Goal: Task Accomplishment & Management: Manage account settings

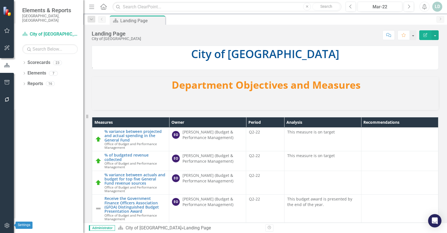
click at [10, 224] on icon "button" at bounding box center [7, 225] width 6 height 4
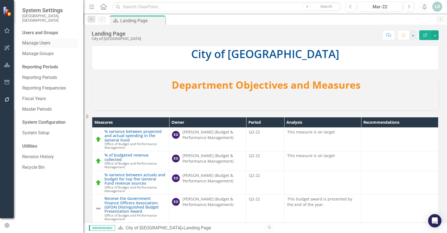
click at [41, 40] on link "Manage Users" at bounding box center [50, 43] width 56 height 6
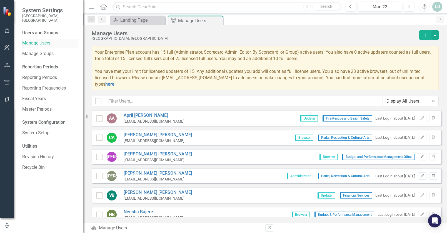
checkbox input "false"
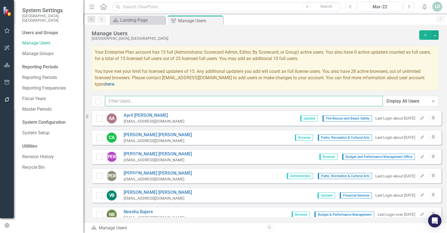
click at [132, 99] on input "text" at bounding box center [244, 101] width 278 height 10
type input "g"
type input "feng"
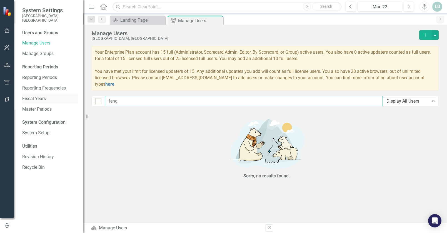
drag, startPoint x: 132, startPoint y: 99, endPoint x: 77, endPoint y: 98, distance: 55.6
click at [77, 98] on div "System Settings City of [GEOGRAPHIC_DATA], [GEOGRAPHIC_DATA] Users and Groups M…" at bounding box center [223, 116] width 447 height 233
checkbox input "false"
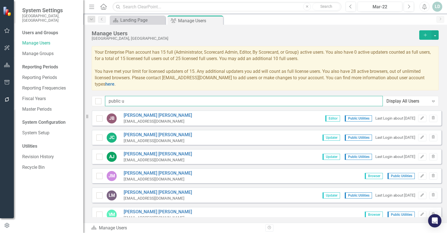
type input "public ut"
drag, startPoint x: 137, startPoint y: 100, endPoint x: 53, endPoint y: 95, distance: 84.0
click at [53, 95] on div "System Settings City of [GEOGRAPHIC_DATA], [GEOGRAPHIC_DATA] Users and Groups M…" at bounding box center [223, 116] width 447 height 233
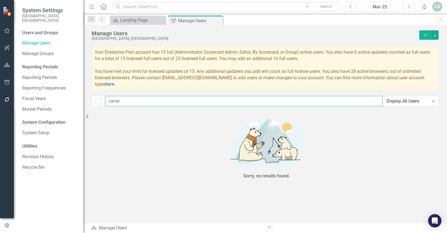
type input "cam"
checkbox input "false"
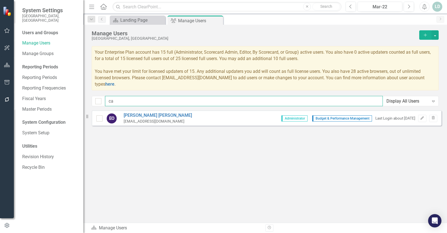
type input "c"
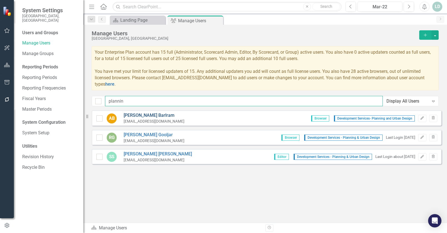
type input "plannin"
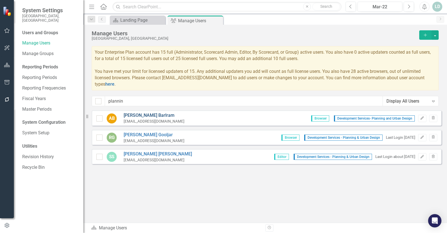
click at [142, 114] on link "[PERSON_NAME]" at bounding box center [154, 115] width 61 height 6
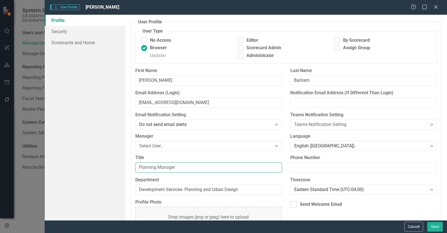
drag, startPoint x: 180, startPoint y: 166, endPoint x: 89, endPoint y: 158, distance: 91.4
click at [98, 165] on div "Profile Security Scorecards and Home User Profile ClearPoint has a wealth of op…" at bounding box center [246, 117] width 402 height 205
click at [186, 168] on input "Assistant Director" at bounding box center [208, 167] width 147 height 10
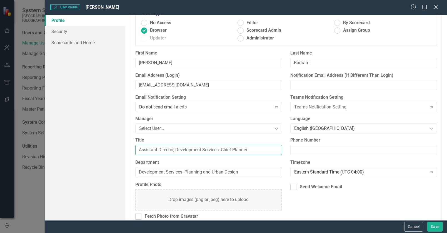
scroll to position [26, 0]
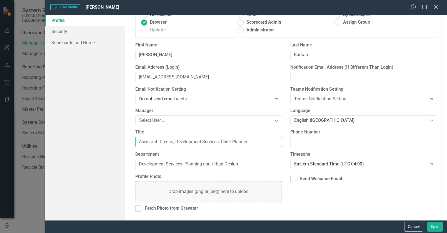
type input "Assistant Director, Development Services- Chief Planner"
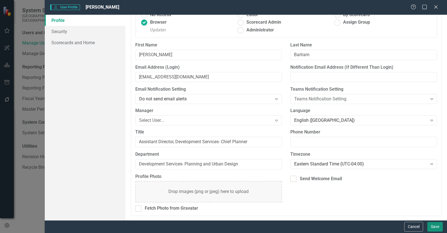
click at [435, 226] on button "Save" at bounding box center [435, 227] width 16 height 10
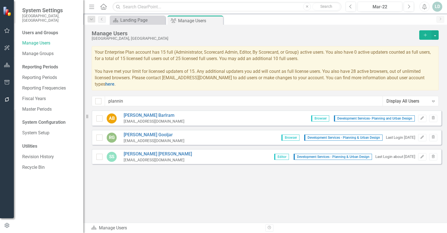
click at [426, 36] on icon "Add" at bounding box center [425, 35] width 5 height 4
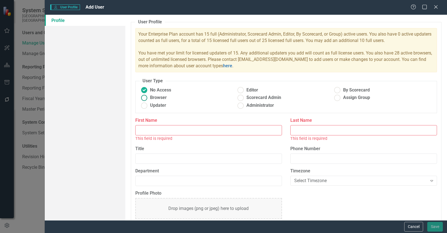
click at [145, 98] on ins at bounding box center [144, 97] width 9 height 9
click at [145, 98] on input "Browser" at bounding box center [144, 97] width 9 height 9
radio input "true"
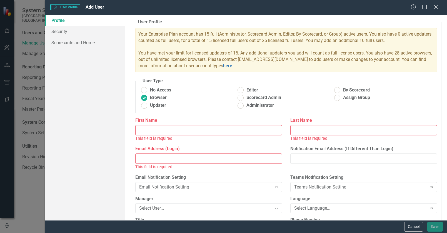
click at [149, 126] on input "First Name" at bounding box center [208, 130] width 147 height 10
type input "[PERSON_NAME]"
click at [329, 129] on input "Last Name" at bounding box center [363, 130] width 147 height 10
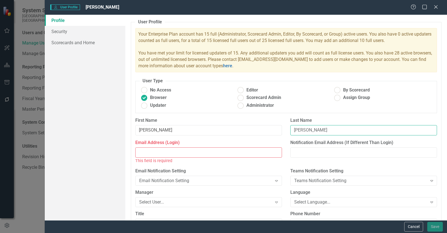
type input "[PERSON_NAME]"
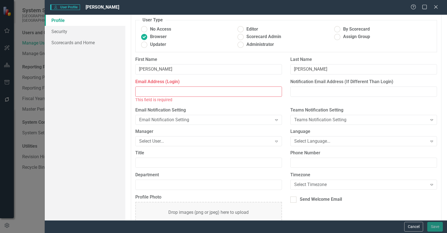
scroll to position [82, 0]
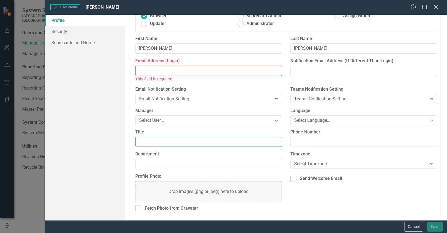
click at [155, 144] on input "Title" at bounding box center [208, 142] width 147 height 10
paste input "Principal Planner/Supervisor"
type input "Principal Planner/Supervisor"
click at [172, 71] on input "Email Address (Login)" at bounding box center [208, 71] width 147 height 10
paste input "[EMAIL_ADDRESS][DOMAIN_NAME]"
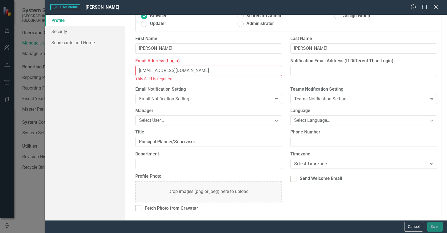
scroll to position [75, 0]
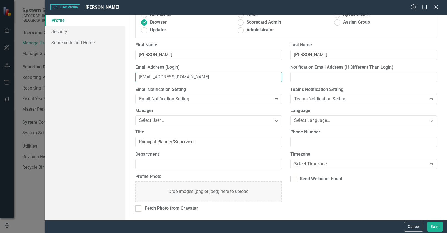
type input "[EMAIL_ADDRESS][DOMAIN_NAME]"
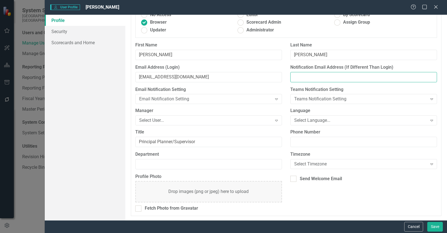
click at [326, 76] on input "Notification Email Address (If Different Than Login)" at bounding box center [363, 77] width 147 height 10
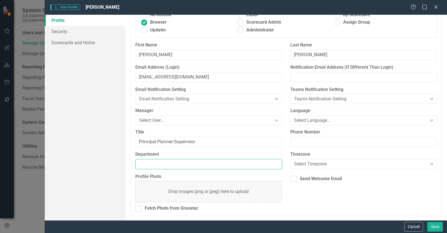
click at [149, 164] on input "Department" at bounding box center [208, 164] width 147 height 10
type input "Development Services - Planning & Urban Design"
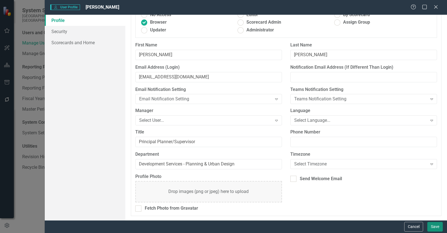
click at [431, 227] on button "Save" at bounding box center [435, 227] width 16 height 10
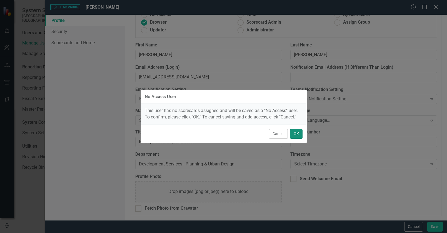
click at [296, 134] on button "OK" at bounding box center [296, 134] width 12 height 10
radio input "true"
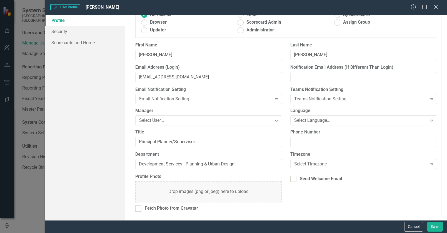
scroll to position [11, 0]
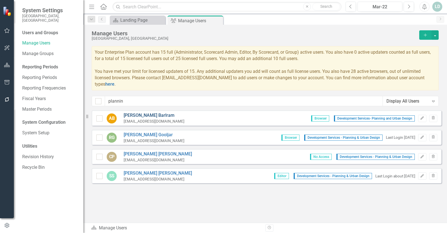
click at [141, 114] on link "[PERSON_NAME]" at bounding box center [154, 115] width 61 height 6
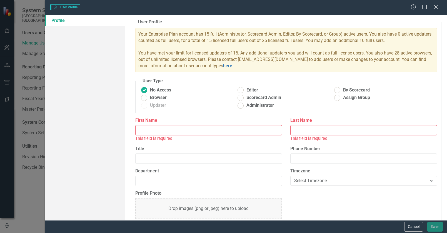
type input "[PERSON_NAME]"
type input "Barlram"
type input "Assistant Director, Development Services- Chief Planner"
type input "Development Services- Planning and Urban Design"
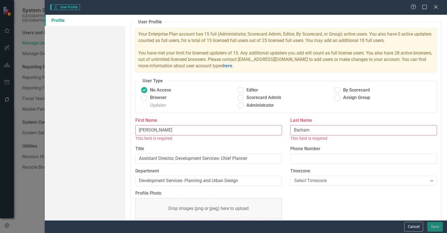
radio input "false"
radio input "true"
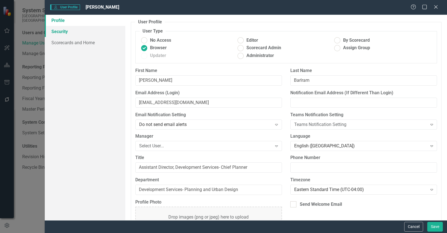
click at [66, 31] on link "Security" at bounding box center [85, 31] width 81 height 11
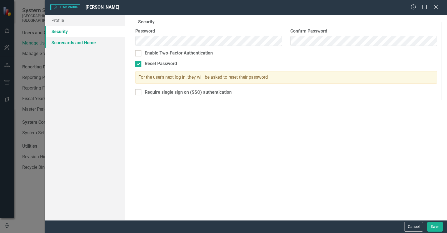
click at [68, 44] on link "Scorecards and Home" at bounding box center [85, 42] width 81 height 11
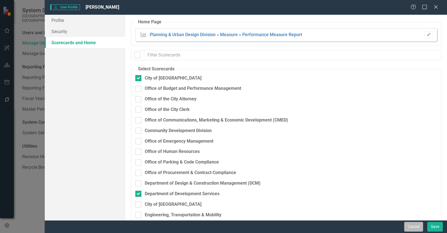
click at [418, 226] on button "Cancel" at bounding box center [413, 227] width 19 height 10
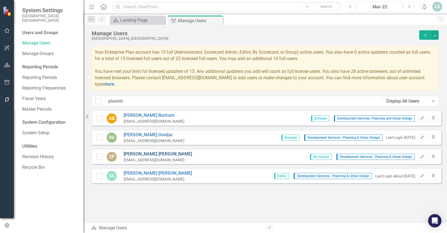
click at [144, 156] on link "[PERSON_NAME]" at bounding box center [158, 154] width 68 height 6
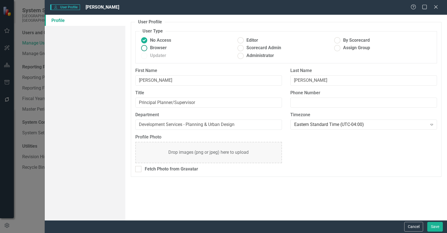
click at [145, 47] on ins at bounding box center [144, 48] width 9 height 9
click at [145, 47] on input "Browser" at bounding box center [144, 48] width 9 height 9
radio input "true"
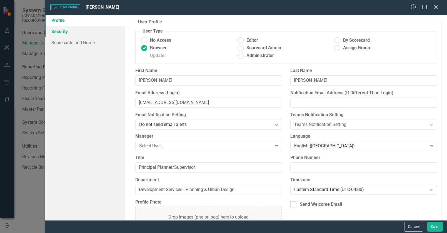
click at [61, 31] on link "Security" at bounding box center [85, 31] width 81 height 11
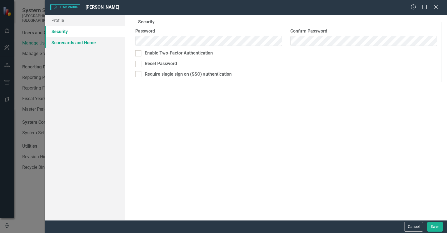
click at [69, 44] on link "Scorecards and Home" at bounding box center [85, 42] width 81 height 11
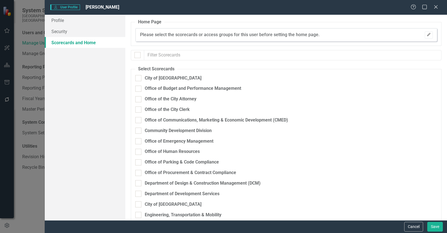
click at [427, 34] on icon "button" at bounding box center [428, 34] width 3 height 3
click at [139, 77] on div at bounding box center [138, 78] width 6 height 6
click at [139, 77] on input "City of [GEOGRAPHIC_DATA]" at bounding box center [137, 77] width 4 height 4
checkbox input "true"
click at [141, 193] on div at bounding box center [138, 194] width 6 height 6
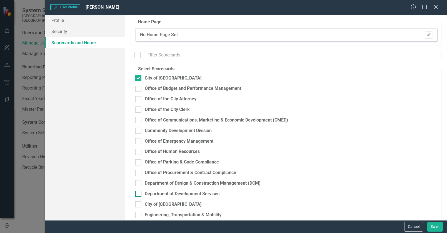
click at [139, 193] on input "Department of Development Services" at bounding box center [137, 193] width 4 height 4
checkbox input "true"
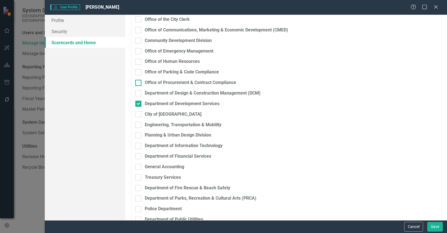
scroll to position [111, 0]
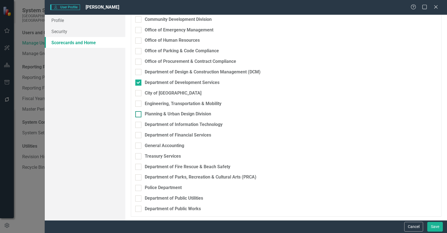
click at [137, 114] on input "Planning & Urban Design Division" at bounding box center [137, 113] width 4 height 4
checkbox input "true"
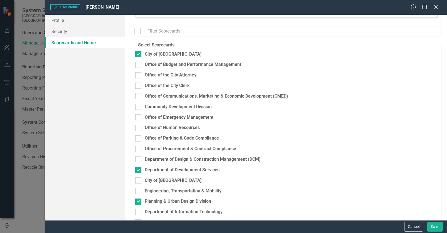
scroll to position [0, 0]
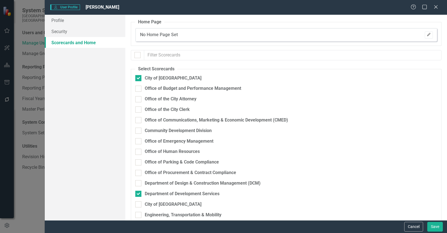
click at [427, 35] on icon "Edit" at bounding box center [429, 34] width 4 height 3
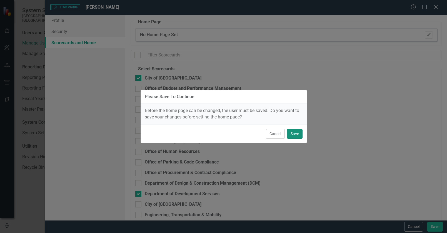
click at [296, 133] on button "Save" at bounding box center [295, 134] width 16 height 10
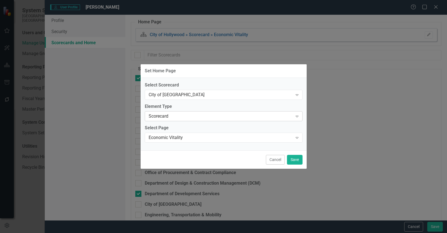
click at [199, 117] on div "Scorecard" at bounding box center [221, 116] width 144 height 6
click at [235, 96] on div "City of [GEOGRAPHIC_DATA]" at bounding box center [221, 95] width 144 height 6
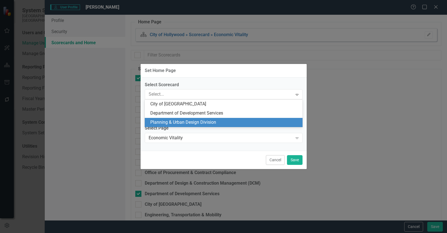
click at [232, 120] on div "Planning & Urban Design Division" at bounding box center [224, 122] width 149 height 6
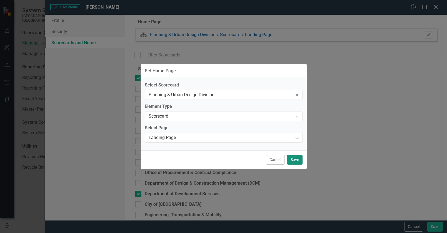
click at [299, 159] on button "Save" at bounding box center [295, 160] width 16 height 10
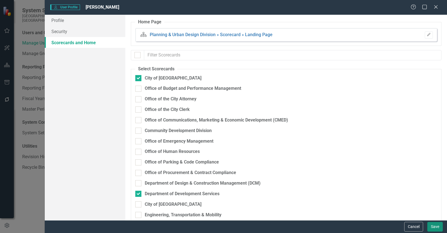
click at [435, 226] on button "Save" at bounding box center [435, 227] width 16 height 10
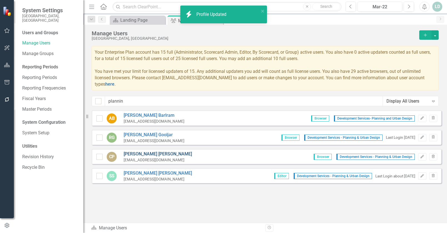
click at [150, 154] on link "[PERSON_NAME]" at bounding box center [158, 154] width 68 height 6
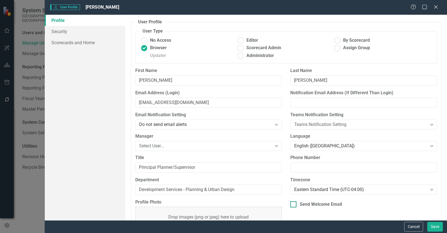
click at [292, 204] on input "Send Welcome Email" at bounding box center [292, 203] width 4 height 4
checkbox input "true"
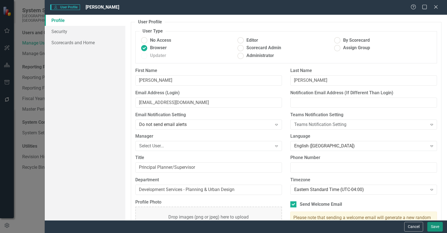
click at [437, 225] on button "Save" at bounding box center [435, 227] width 16 height 10
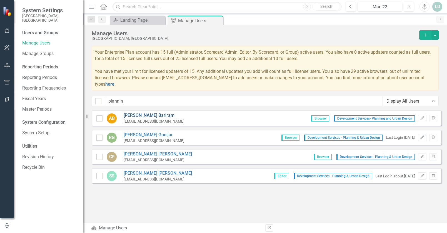
click at [149, 115] on link "[PERSON_NAME]" at bounding box center [154, 115] width 61 height 6
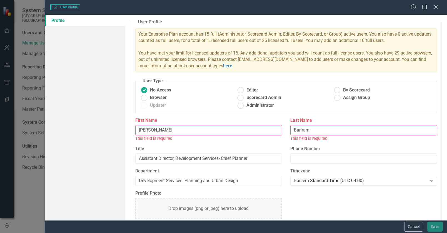
radio input "false"
radio input "true"
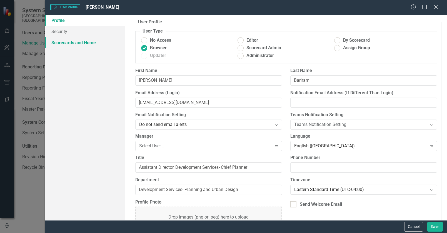
click at [59, 42] on link "Scorecards and Home" at bounding box center [85, 42] width 81 height 11
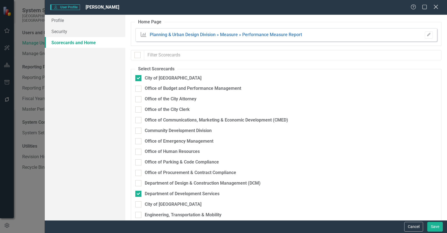
click at [435, 6] on icon "Close" at bounding box center [435, 6] width 7 height 5
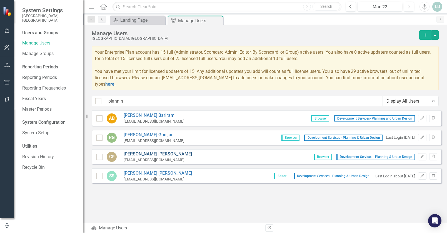
click at [147, 152] on link "[PERSON_NAME]" at bounding box center [158, 154] width 68 height 6
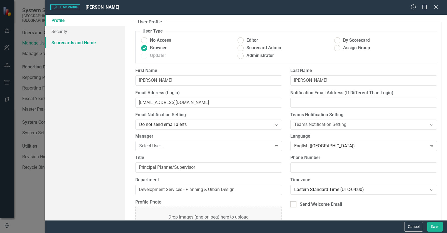
click at [69, 42] on link "Scorecards and Home" at bounding box center [85, 42] width 81 height 11
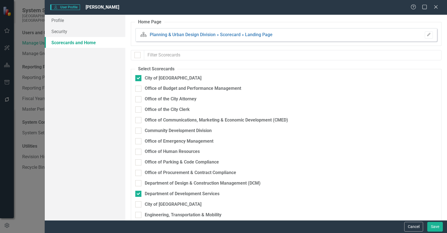
checkbox input "false"
click at [427, 35] on icon "Edit" at bounding box center [429, 34] width 4 height 3
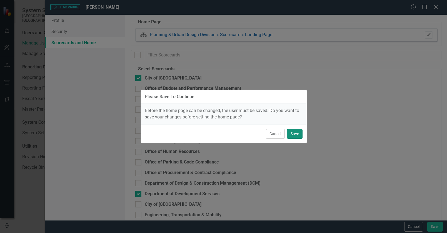
click at [297, 134] on button "Save" at bounding box center [295, 134] width 16 height 10
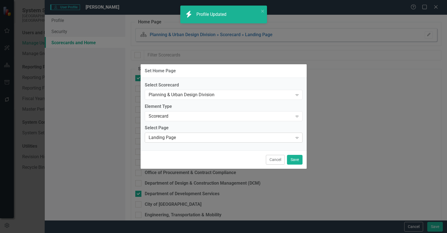
click at [195, 140] on div "Landing Page" at bounding box center [221, 137] width 144 height 6
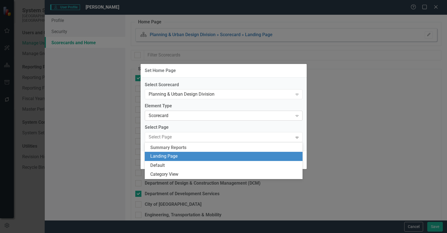
click at [198, 113] on div "Scorecard" at bounding box center [221, 115] width 144 height 6
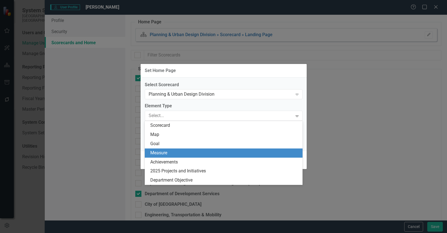
click at [197, 152] on div "Measure" at bounding box center [224, 153] width 149 height 6
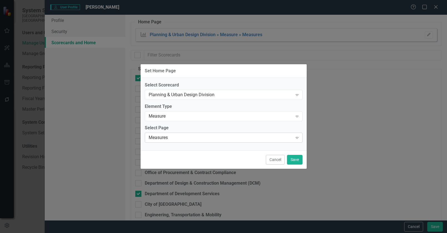
click at [201, 137] on div "Measures" at bounding box center [221, 137] width 144 height 6
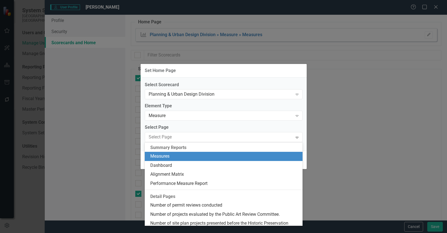
scroll to position [9, 0]
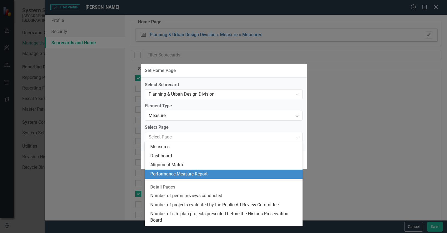
click at [199, 174] on div "Performance Measure Report" at bounding box center [224, 174] width 149 height 6
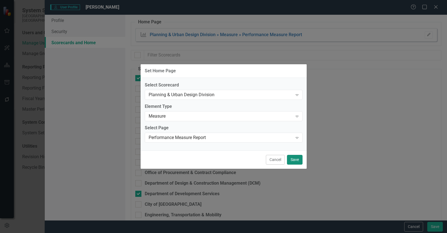
click at [300, 162] on button "Save" at bounding box center [295, 160] width 16 height 10
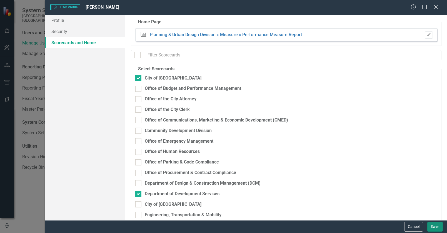
click at [438, 226] on button "Save" at bounding box center [435, 227] width 16 height 10
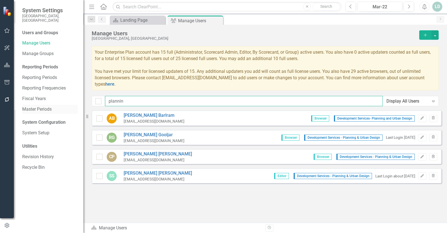
drag, startPoint x: 133, startPoint y: 101, endPoint x: 75, endPoint y: 100, distance: 58.1
click at [75, 100] on div "System Settings City of [GEOGRAPHIC_DATA], [GEOGRAPHIC_DATA] Users and Groups M…" at bounding box center [223, 116] width 447 height 233
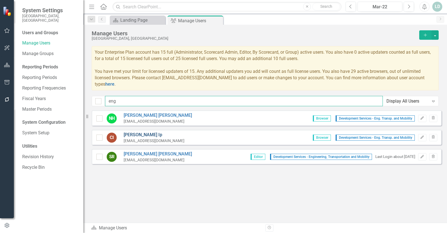
type input "eng"
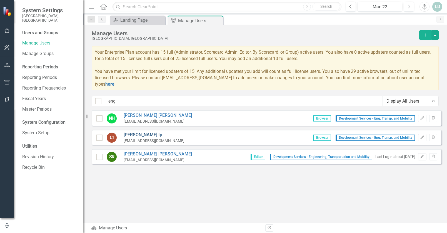
click at [136, 133] on link "[PERSON_NAME]" at bounding box center [154, 135] width 61 height 6
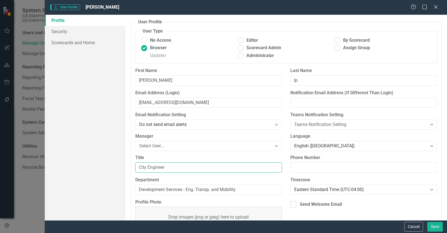
drag, startPoint x: 170, startPoint y: 165, endPoint x: 109, endPoint y: 165, distance: 60.8
click at [109, 165] on div "Profile Security Scorecards and Home User Profile ClearPoint has a wealth of op…" at bounding box center [246, 117] width 402 height 205
paste input "Assistant Director, Development Services - Chief City Engineer"
type input "Assistant Director, Development Services - Chief City Engineer"
click at [436, 225] on button "Save" at bounding box center [435, 227] width 16 height 10
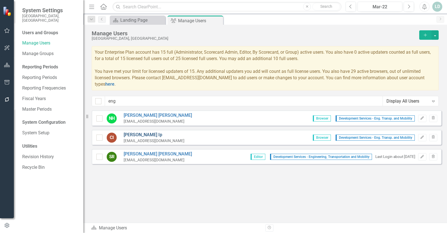
click at [141, 134] on link "[PERSON_NAME]" at bounding box center [154, 135] width 61 height 6
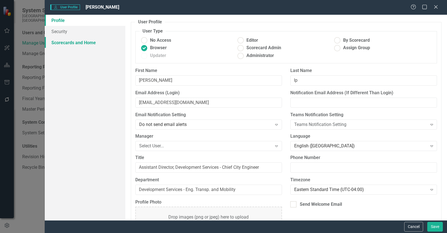
click at [73, 43] on link "Scorecards and Home" at bounding box center [85, 42] width 81 height 11
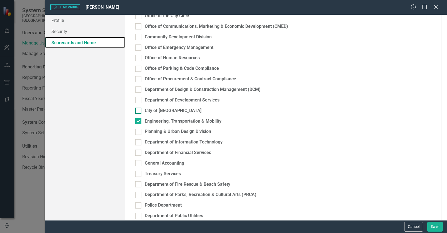
scroll to position [84, 0]
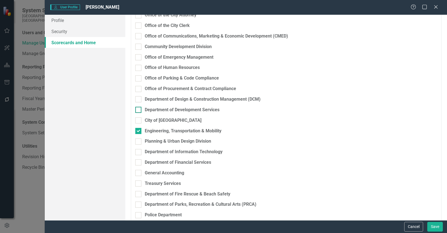
click at [139, 108] on div at bounding box center [138, 110] width 6 height 6
click at [139, 108] on input "Department of Development Services" at bounding box center [137, 109] width 4 height 4
checkbox input "true"
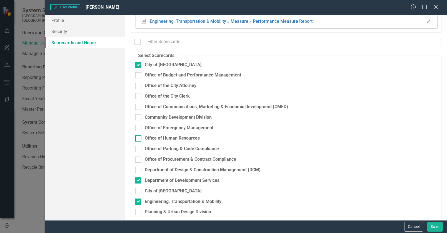
scroll to position [0, 0]
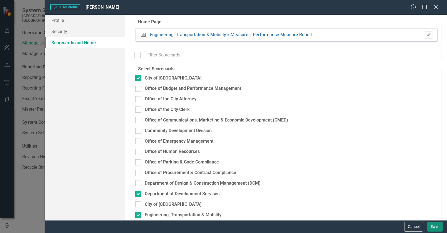
click at [434, 229] on button "Save" at bounding box center [435, 227] width 16 height 10
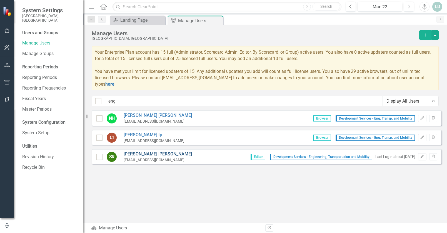
click at [158, 155] on link "[PERSON_NAME]" at bounding box center [158, 154] width 68 height 6
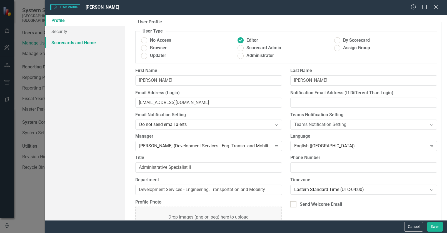
click at [79, 43] on link "Scorecards and Home" at bounding box center [85, 42] width 81 height 11
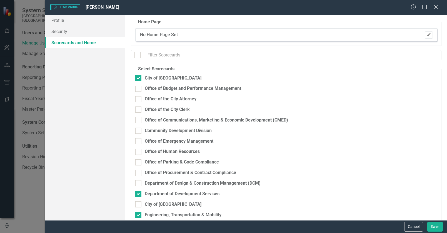
click at [427, 34] on icon "Edit" at bounding box center [429, 34] width 4 height 3
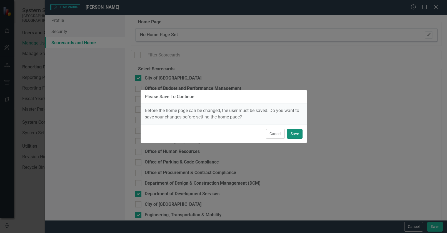
click at [299, 133] on button "Save" at bounding box center [295, 134] width 16 height 10
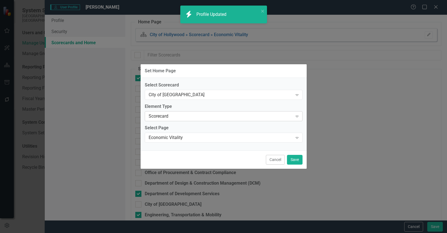
click at [204, 119] on div "Scorecard" at bounding box center [221, 116] width 144 height 6
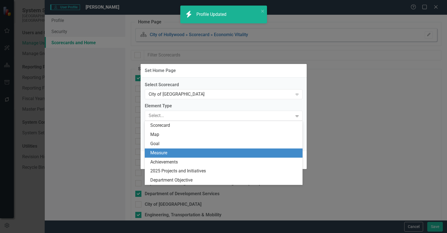
click at [186, 155] on div "Measure" at bounding box center [224, 153] width 149 height 6
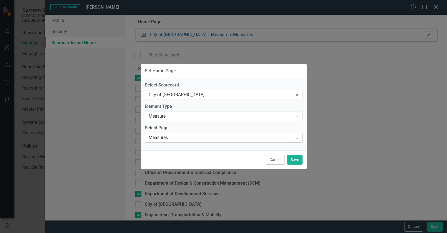
click at [203, 136] on div "Measures" at bounding box center [221, 137] width 144 height 6
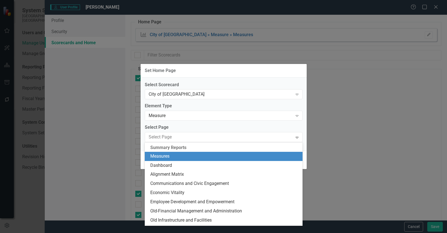
scroll to position [9, 0]
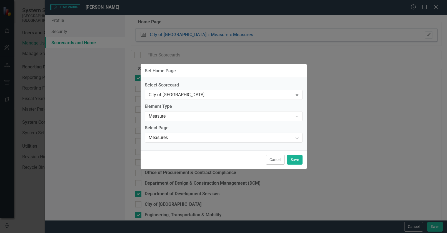
click at [139, 150] on div "Set Home Page Select Scorecard City of [GEOGRAPHIC_DATA] Expand Element Type Me…" at bounding box center [223, 116] width 447 height 233
click at [170, 116] on div "Measure" at bounding box center [221, 116] width 144 height 6
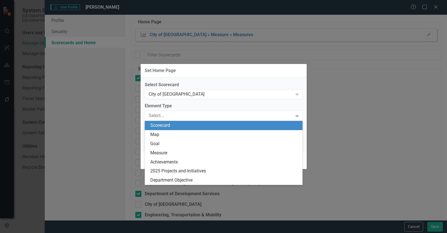
click at [178, 124] on div "Scorecard" at bounding box center [224, 125] width 149 height 6
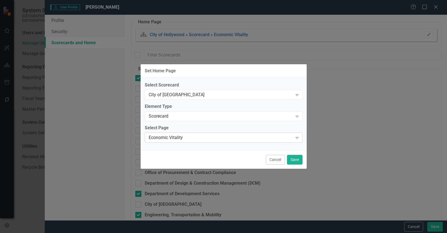
click at [184, 138] on div "Economic Vitality" at bounding box center [221, 137] width 144 height 6
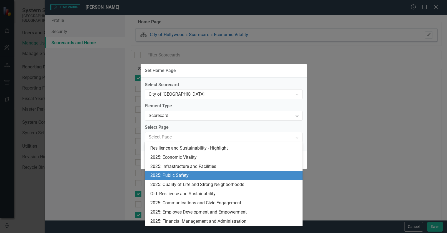
scroll to position [172, 0]
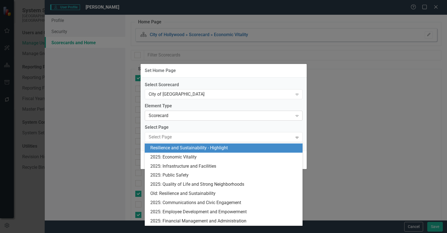
click at [195, 115] on div "Scorecard" at bounding box center [221, 115] width 144 height 6
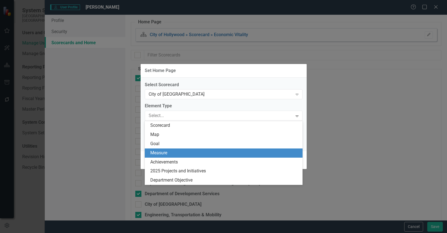
click at [187, 153] on div "Measure" at bounding box center [224, 153] width 149 height 6
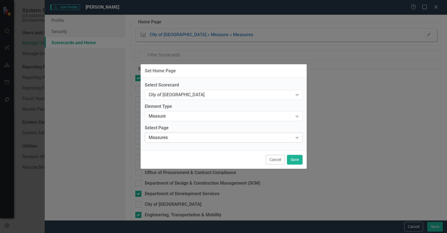
click at [192, 138] on div "Measures" at bounding box center [221, 137] width 144 height 6
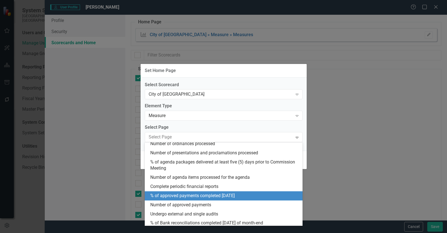
scroll to position [1120, 0]
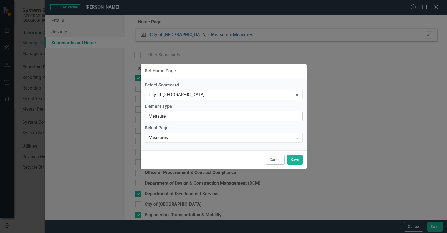
click at [198, 113] on div "Measure" at bounding box center [221, 116] width 144 height 6
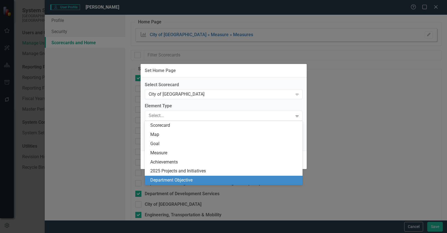
click at [197, 178] on div "Department Objective" at bounding box center [224, 180] width 149 height 6
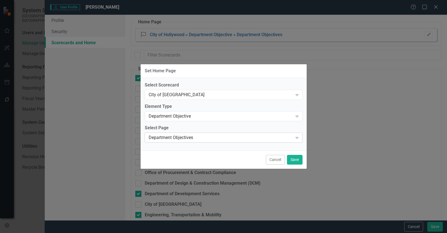
click at [192, 137] on div "Department Objectives" at bounding box center [221, 137] width 144 height 6
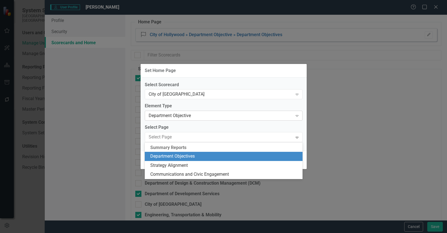
click at [172, 115] on div "Department Objective" at bounding box center [221, 115] width 144 height 6
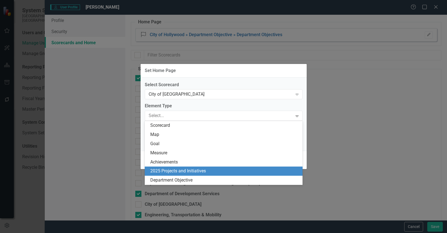
click at [176, 170] on div "2025 Projects and Initiatives" at bounding box center [224, 171] width 149 height 6
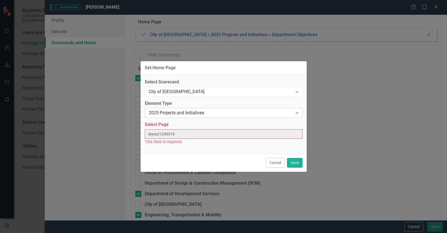
click at [195, 112] on div "2025 Projects and Initiatives" at bounding box center [221, 113] width 144 height 6
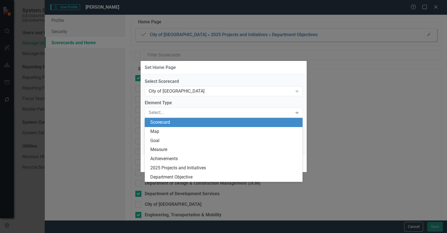
click at [194, 125] on div "Scorecard" at bounding box center [224, 122] width 149 height 6
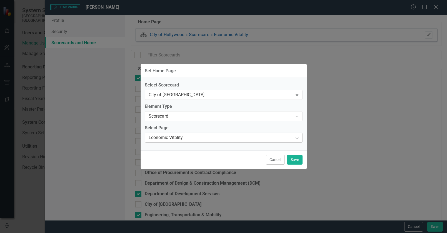
click at [193, 134] on div "Economic Vitality Expand" at bounding box center [224, 137] width 158 height 10
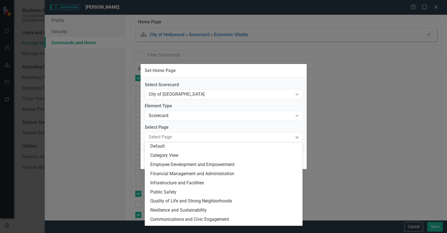
scroll to position [0, 0]
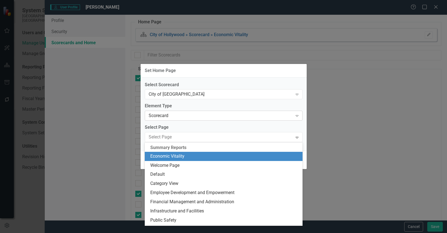
click at [189, 115] on div "Scorecard" at bounding box center [221, 115] width 144 height 6
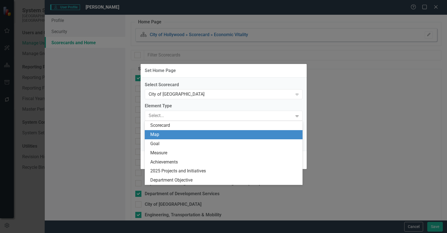
click at [352, 138] on div "Set Home Page Select Scorecard City of [GEOGRAPHIC_DATA] Expand Element Type 7 …" at bounding box center [223, 116] width 447 height 233
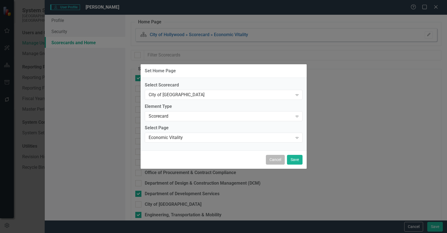
click at [271, 160] on button "Cancel" at bounding box center [275, 160] width 19 height 10
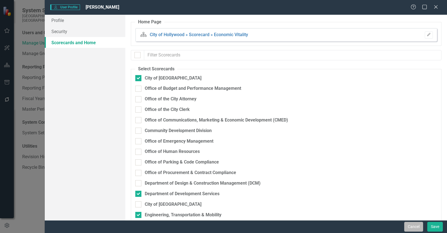
click at [412, 226] on button "Cancel" at bounding box center [413, 227] width 19 height 10
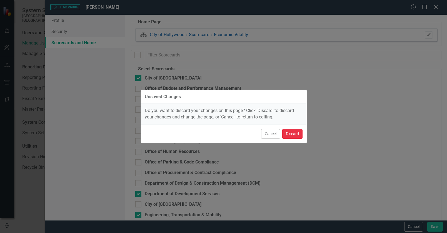
click at [293, 134] on button "Discard" at bounding box center [292, 134] width 20 height 10
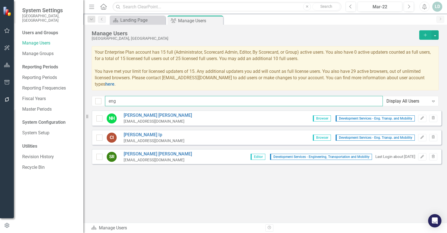
drag, startPoint x: 132, startPoint y: 102, endPoint x: 89, endPoint y: 100, distance: 42.8
click at [89, 100] on div "Manage Users [GEOGRAPHIC_DATA], [GEOGRAPHIC_DATA] Add Your Enterprise Plan acco…" at bounding box center [265, 68] width 364 height 86
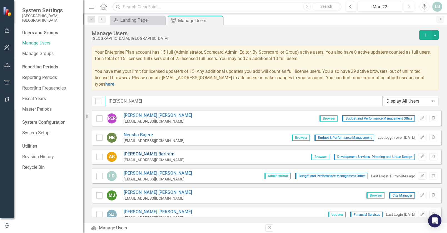
type input "[PERSON_NAME]"
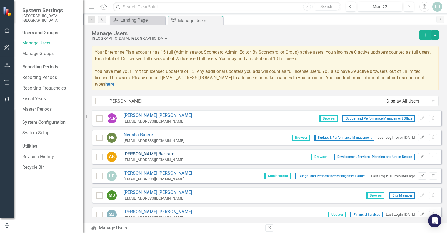
click at [159, 154] on link "[PERSON_NAME]" at bounding box center [154, 154] width 61 height 6
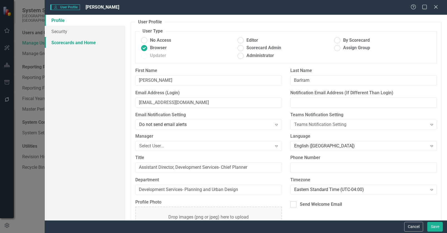
click at [87, 42] on link "Scorecards and Home" at bounding box center [85, 42] width 81 height 11
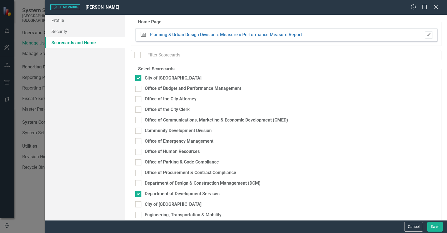
click at [434, 6] on icon "Close" at bounding box center [435, 6] width 7 height 5
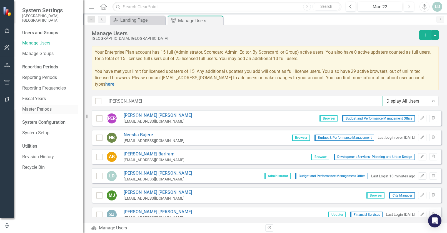
drag, startPoint x: 142, startPoint y: 102, endPoint x: 73, endPoint y: 100, distance: 69.5
click at [73, 100] on div "System Settings City of [GEOGRAPHIC_DATA], [GEOGRAPHIC_DATA] Users and Groups M…" at bounding box center [223, 116] width 447 height 233
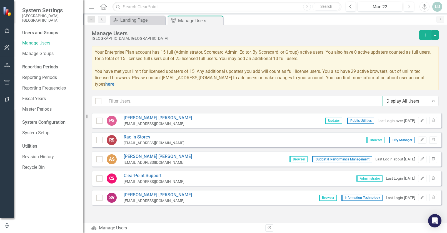
scroll to position [1061, 0]
